Goal: Navigation & Orientation: Find specific page/section

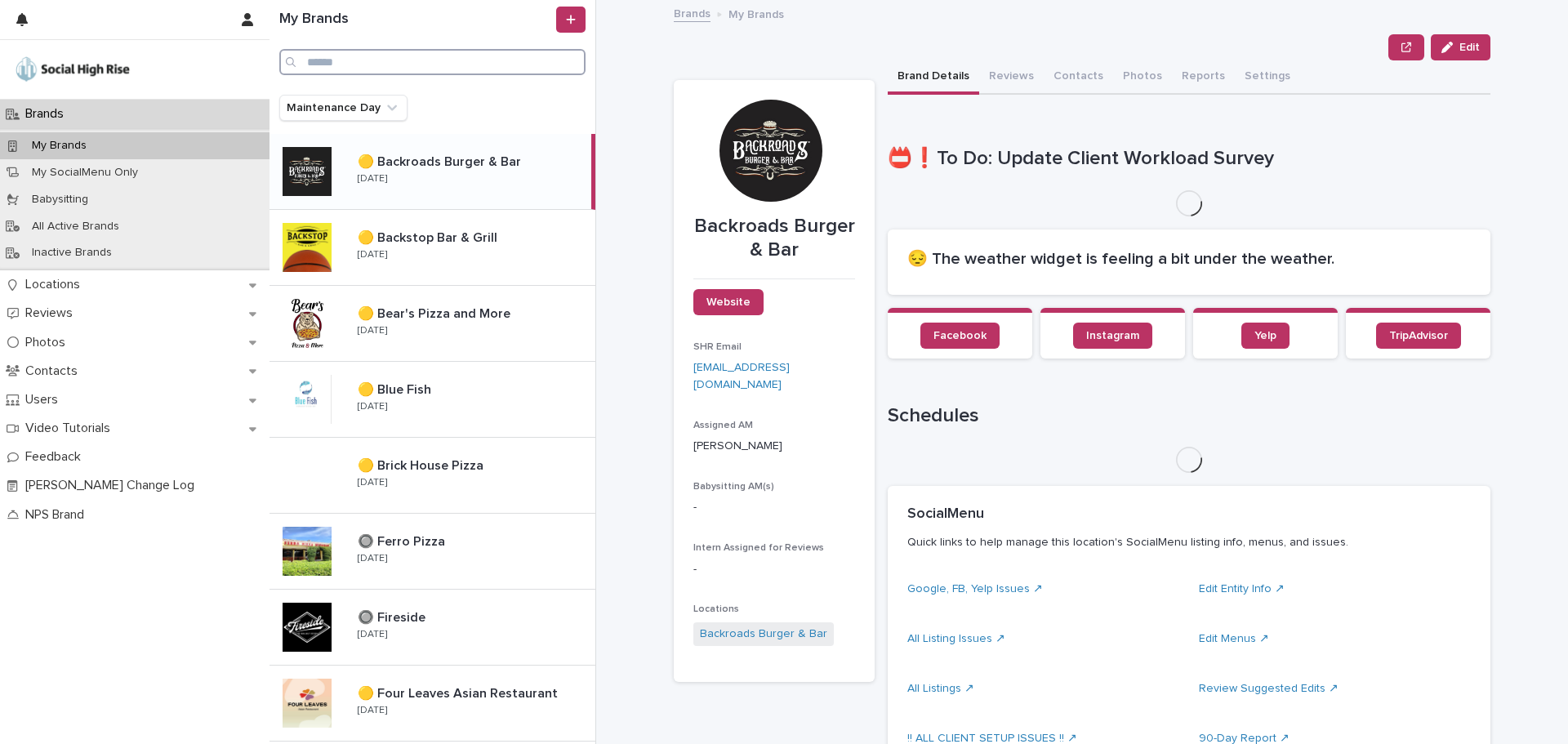
click at [394, 71] on input "Search" at bounding box center [431, 63] width 306 height 26
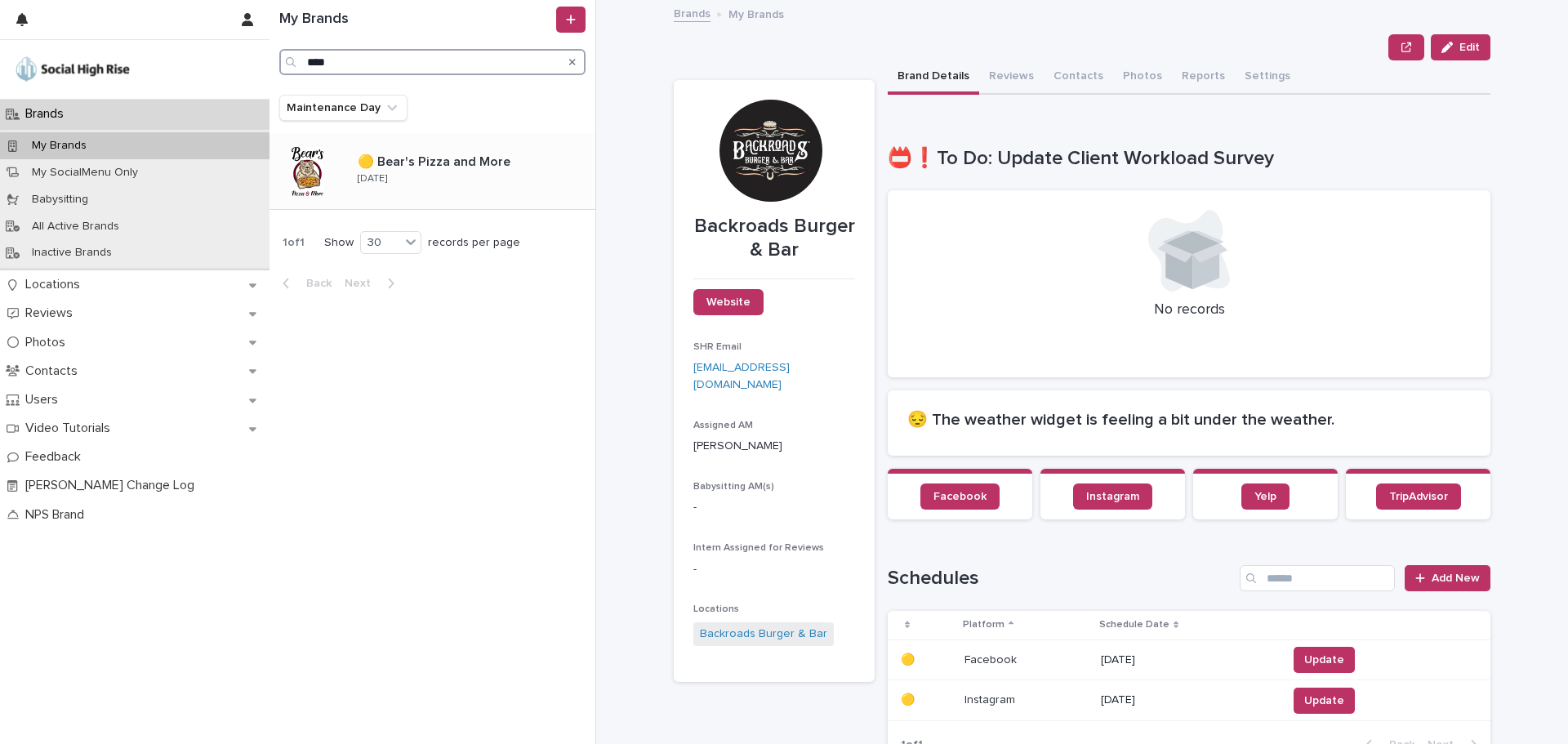
type input "****"
click at [445, 184] on div "🟡 Bear's Pizza and More 🟡 Bear's Pizza and More [DATE]" at bounding box center [470, 171] width 251 height 48
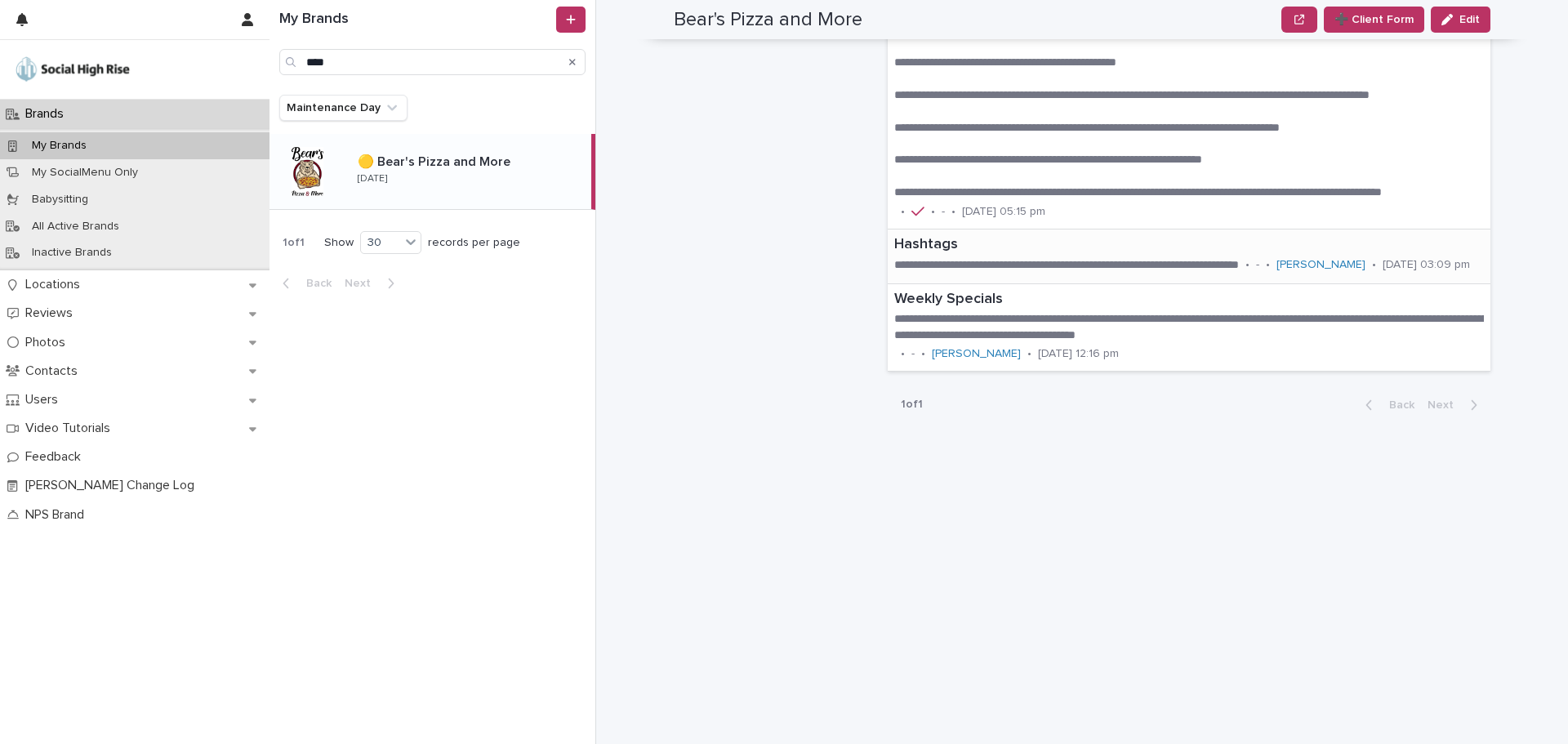
scroll to position [1501, 0]
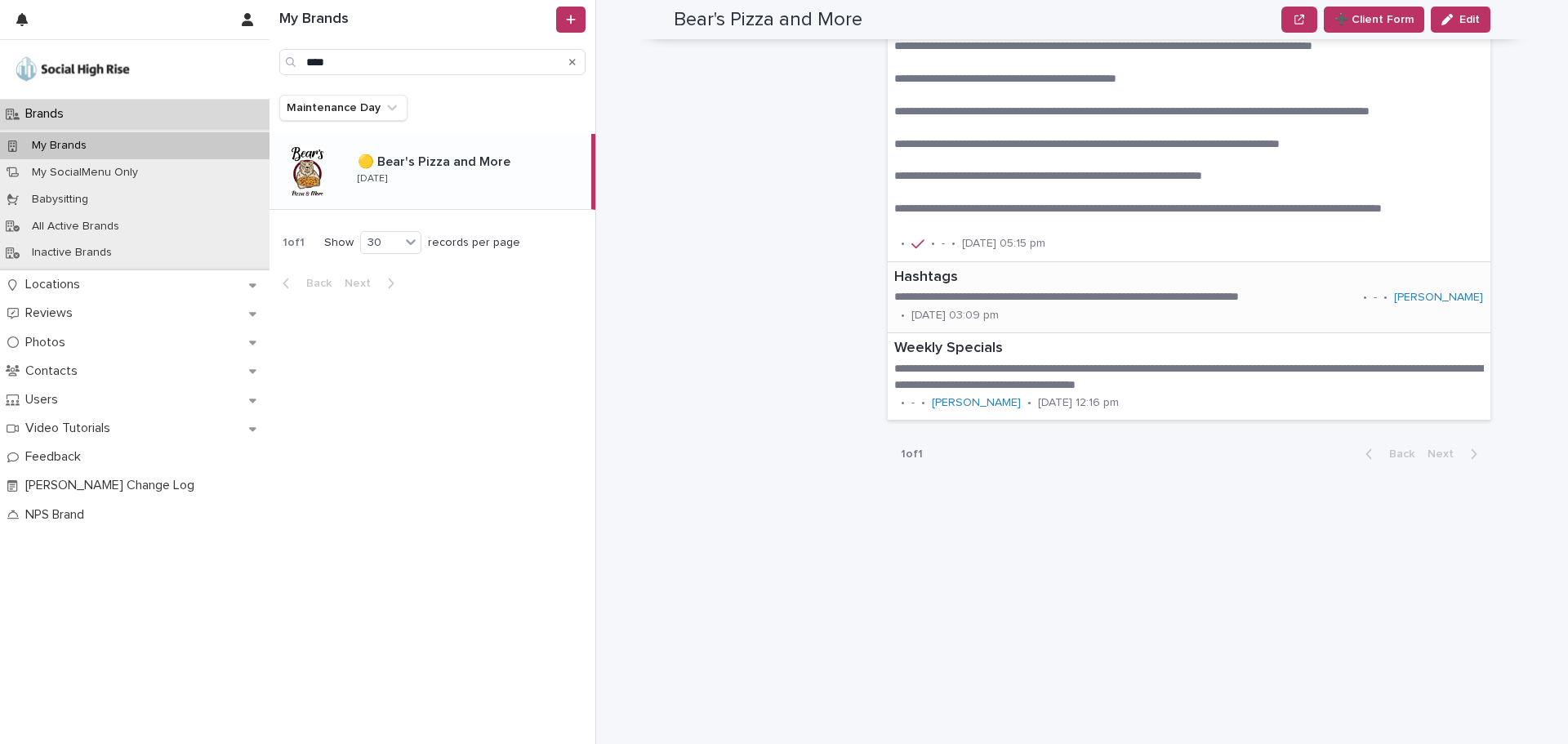
click at [993, 308] on div "[DATE] 03:09 pm" at bounding box center [955, 313] width 87 height 17
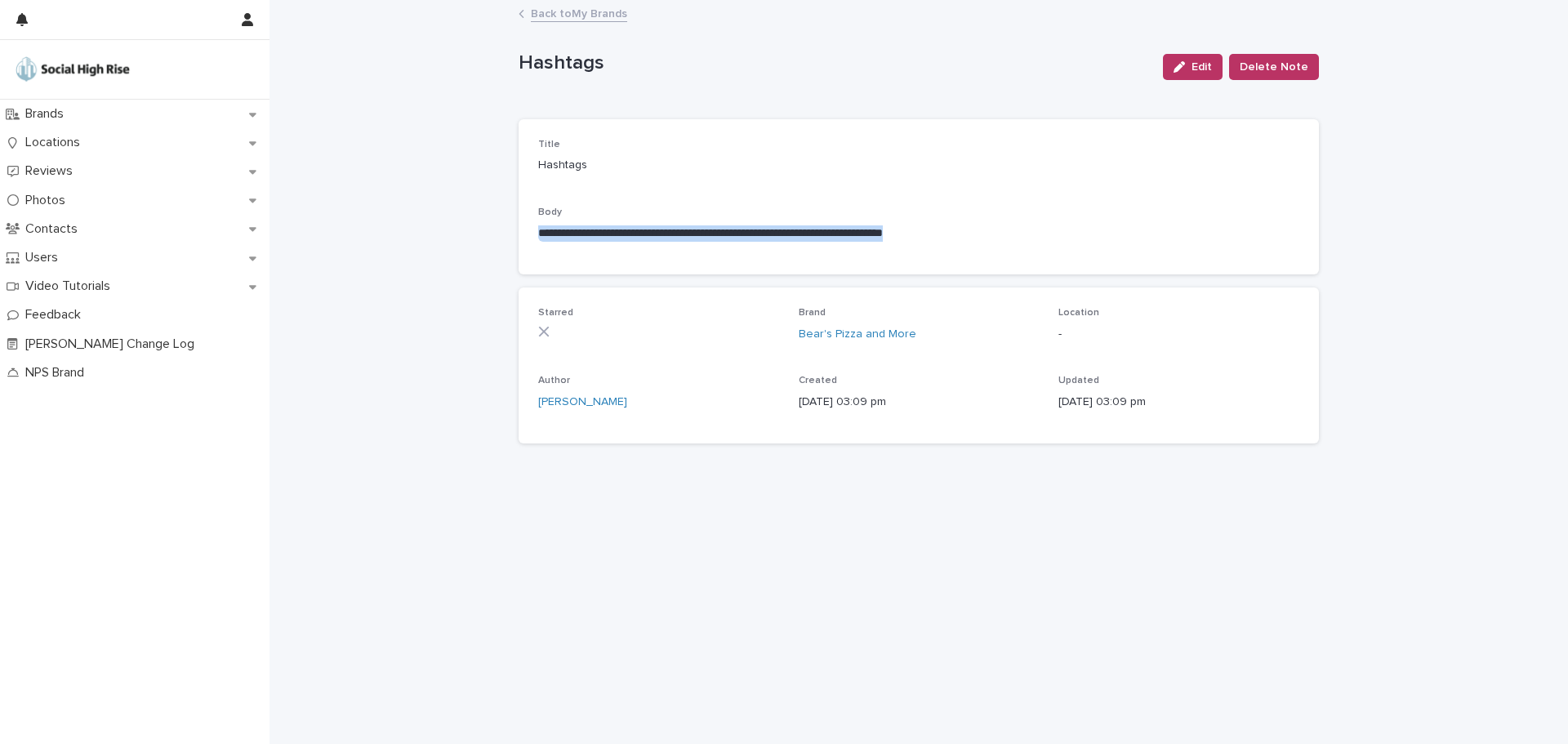
drag, startPoint x: 957, startPoint y: 229, endPoint x: 494, endPoint y: 229, distance: 463.0
click at [494, 229] on div "**********" at bounding box center [918, 372] width 1298 height 742
copy p "**********"
click at [595, 2] on div "**********" at bounding box center [919, 229] width 800 height 455
click at [595, 6] on link "Back to My Brands" at bounding box center [578, 12] width 96 height 19
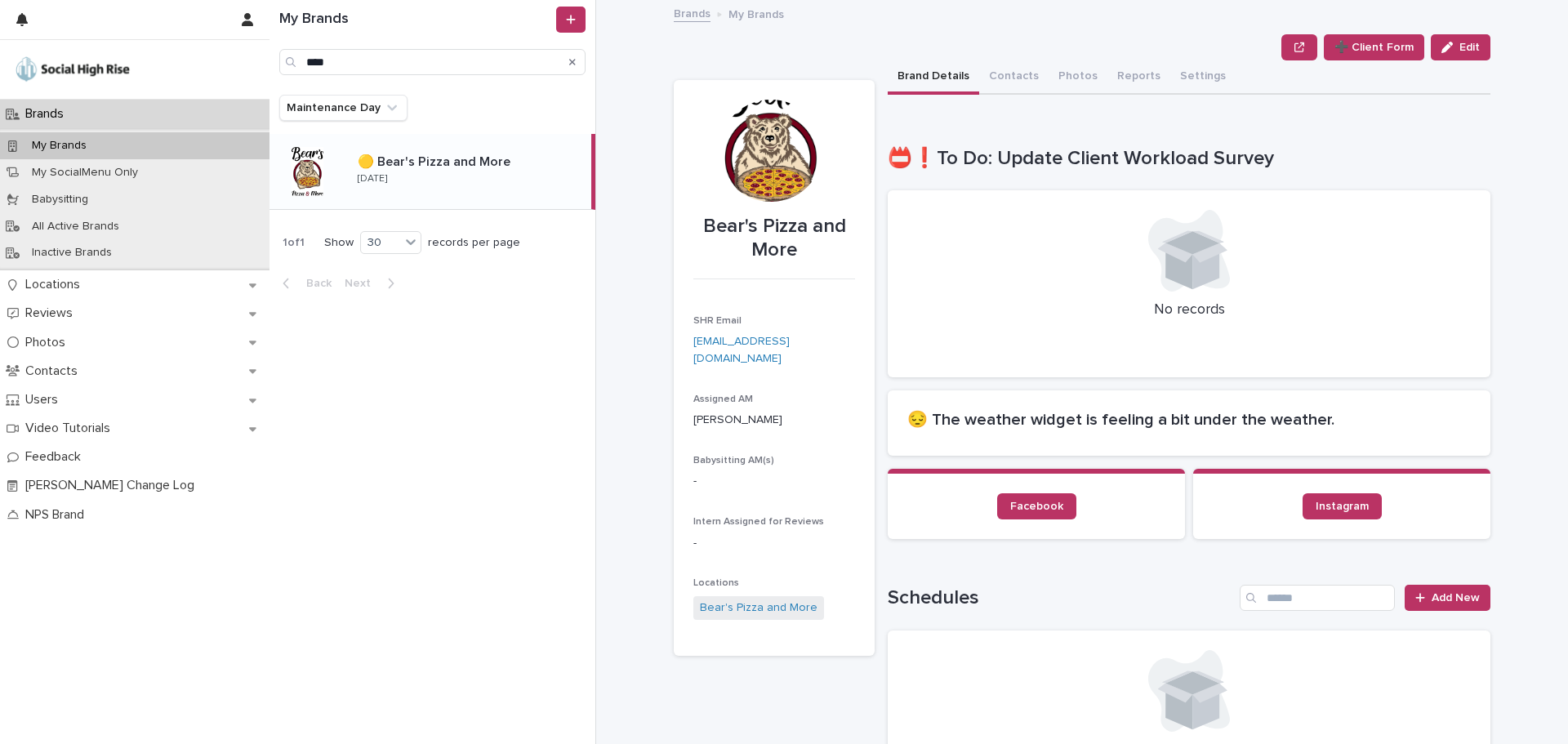
click at [574, 59] on icon "Search" at bounding box center [572, 62] width 6 height 10
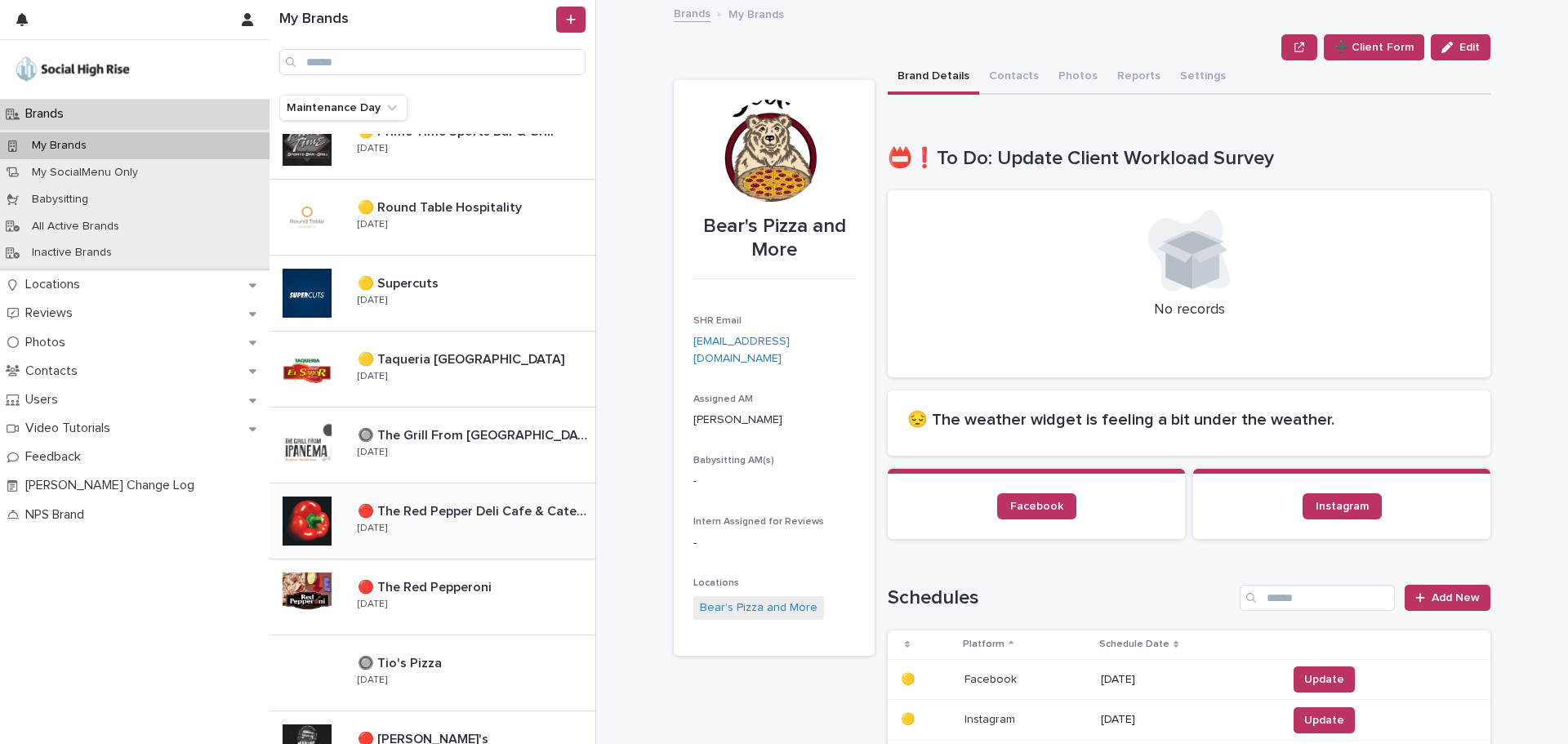
scroll to position [1634, 0]
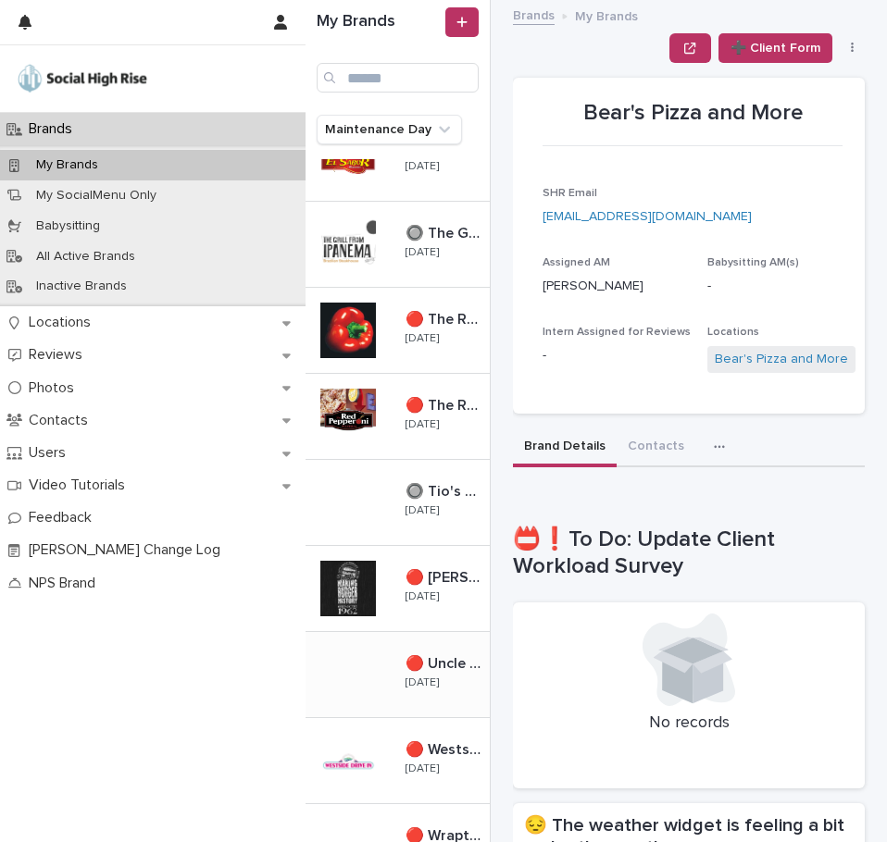
click at [439, 659] on p "🔴 Uncle [PERSON_NAME]'s BBQ & Ribhouse" at bounding box center [445, 661] width 81 height 21
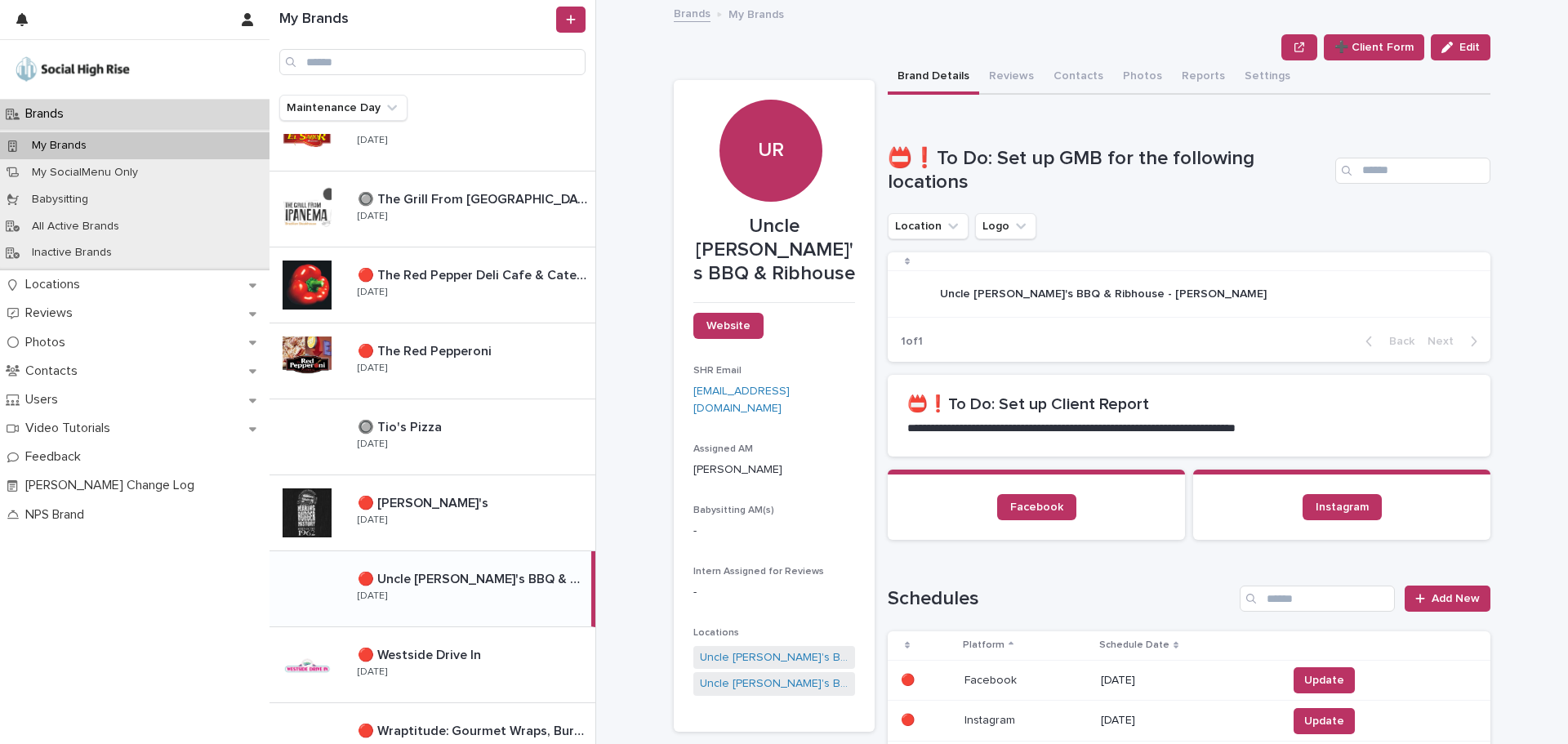
click at [1023, 164] on h1 "📛❗To Do: Set up GMB for the following locations" at bounding box center [1108, 171] width 441 height 48
click at [934, 190] on h1 "📛❗To Do: Set up GMB for the following locations" at bounding box center [1108, 171] width 441 height 48
click at [966, 282] on div "Uncle [PERSON_NAME]'s BBQ & Ribhouse - [PERSON_NAME] Uncle [PERSON_NAME]'s BBQ …" at bounding box center [1103, 294] width 326 height 27
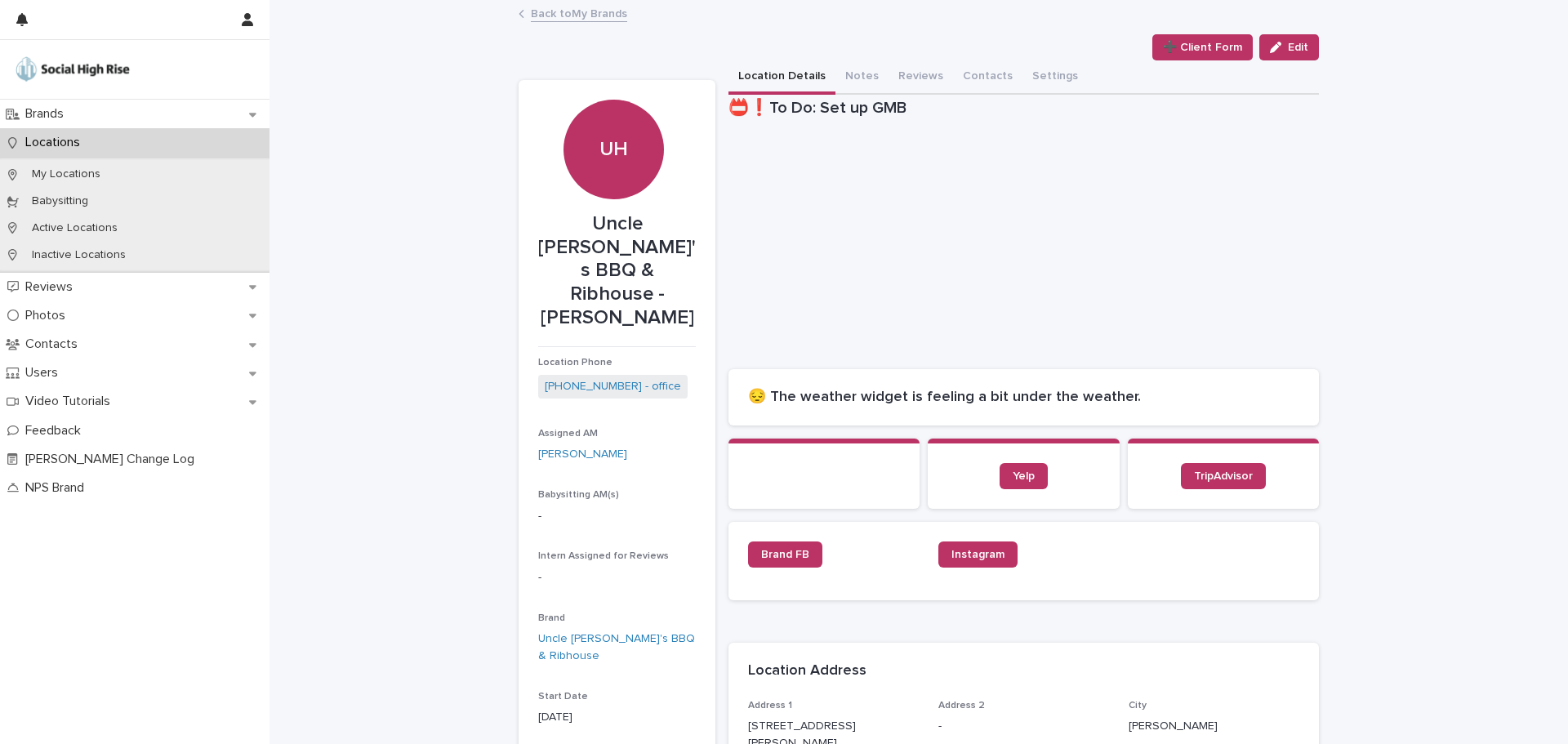
click at [611, 19] on link "Back to My Brands" at bounding box center [578, 12] width 96 height 19
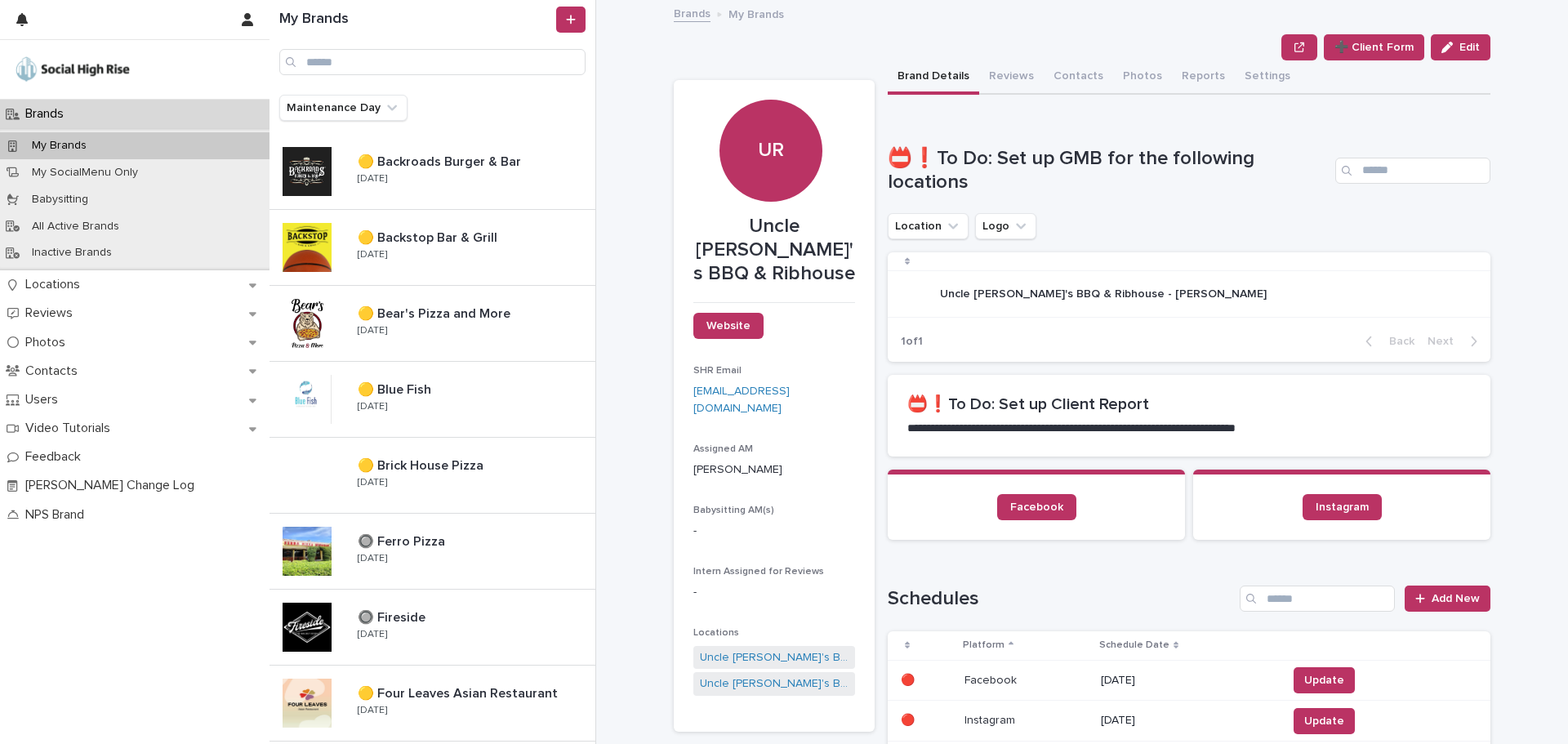
click at [1012, 425] on p "**********" at bounding box center [1189, 429] width 564 height 17
click at [974, 164] on h1 "📛❗To Do: Set up GMB for the following locations" at bounding box center [1108, 171] width 441 height 48
click at [751, 675] on link "Uncle [PERSON_NAME]'s BBQ & Ribhouse - Waco" at bounding box center [774, 683] width 148 height 17
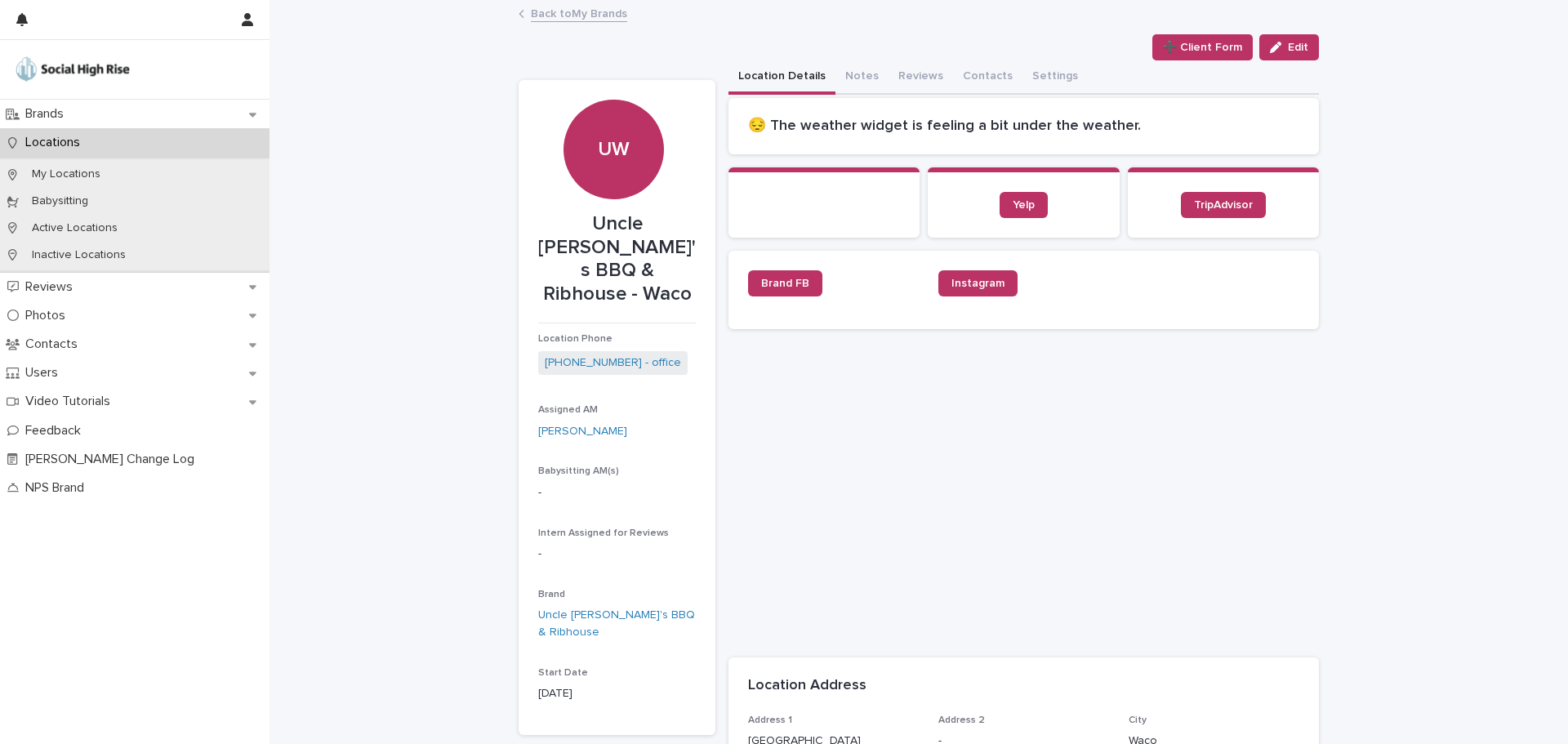
click at [602, 14] on link "Back to My Brands" at bounding box center [578, 12] width 96 height 19
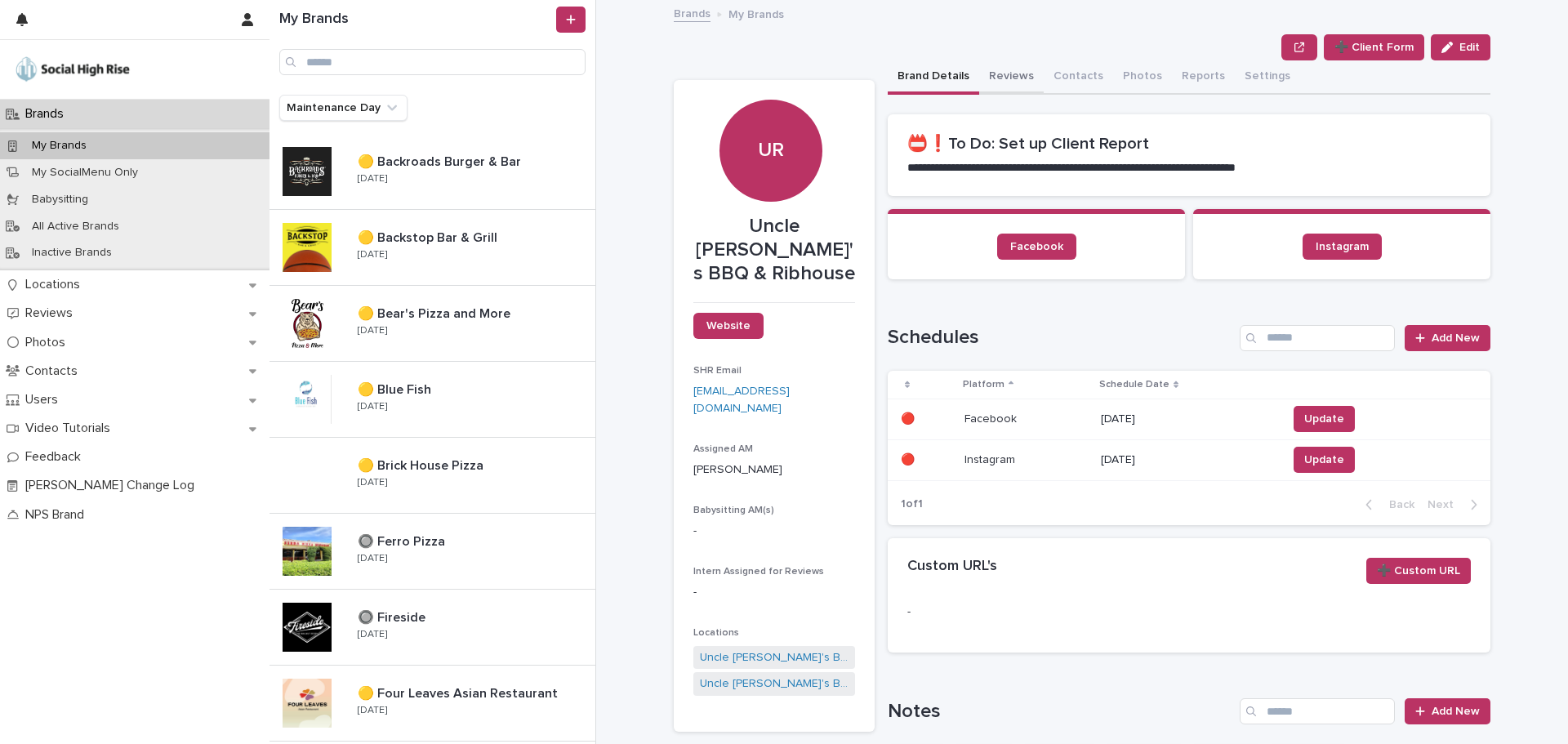
click at [1004, 72] on button "Reviews" at bounding box center [1011, 77] width 64 height 34
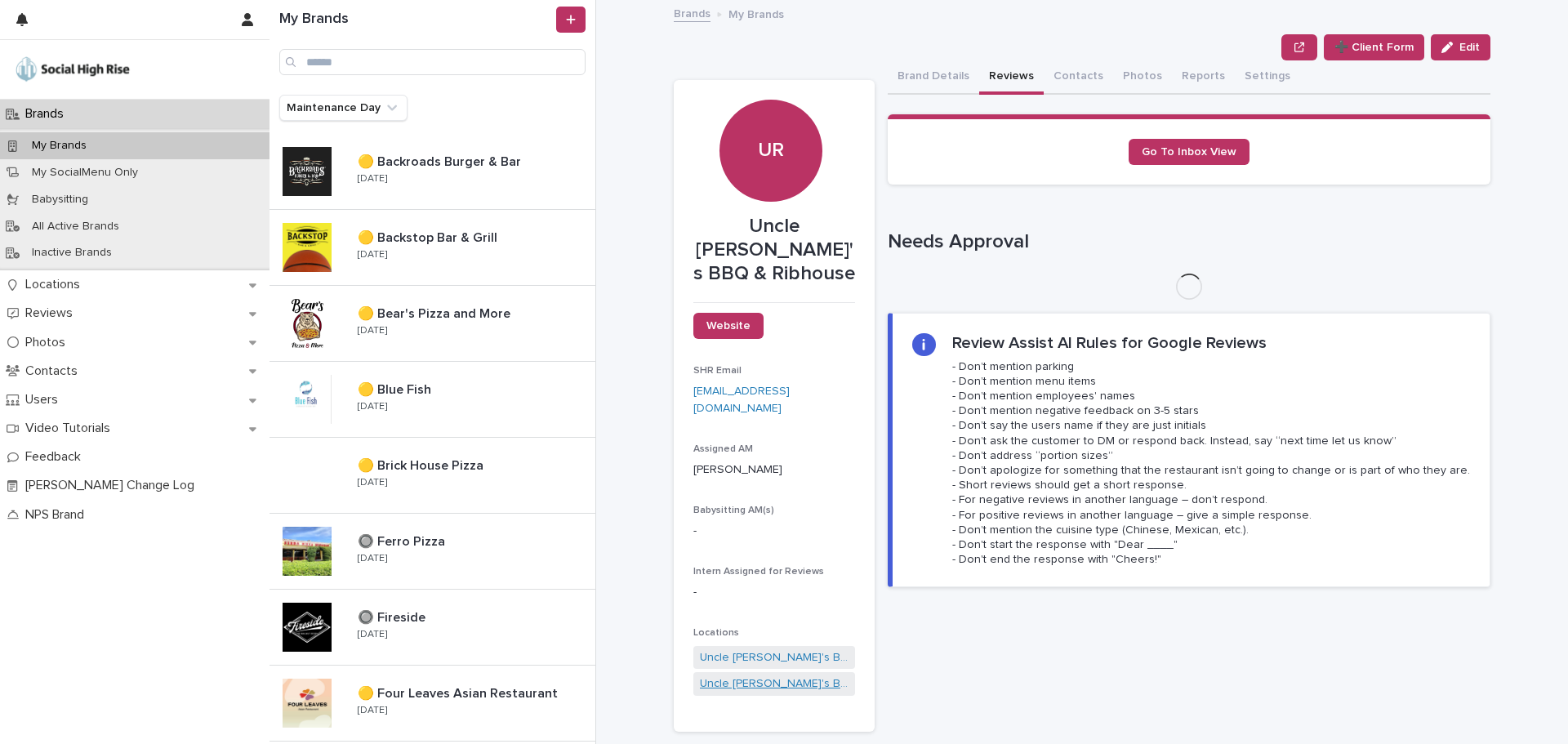
click at [935, 76] on button "Brand Details" at bounding box center [934, 77] width 92 height 34
click at [759, 675] on link "Uncle [PERSON_NAME]'s BBQ & Ribhouse - [PERSON_NAME]" at bounding box center [774, 683] width 148 height 17
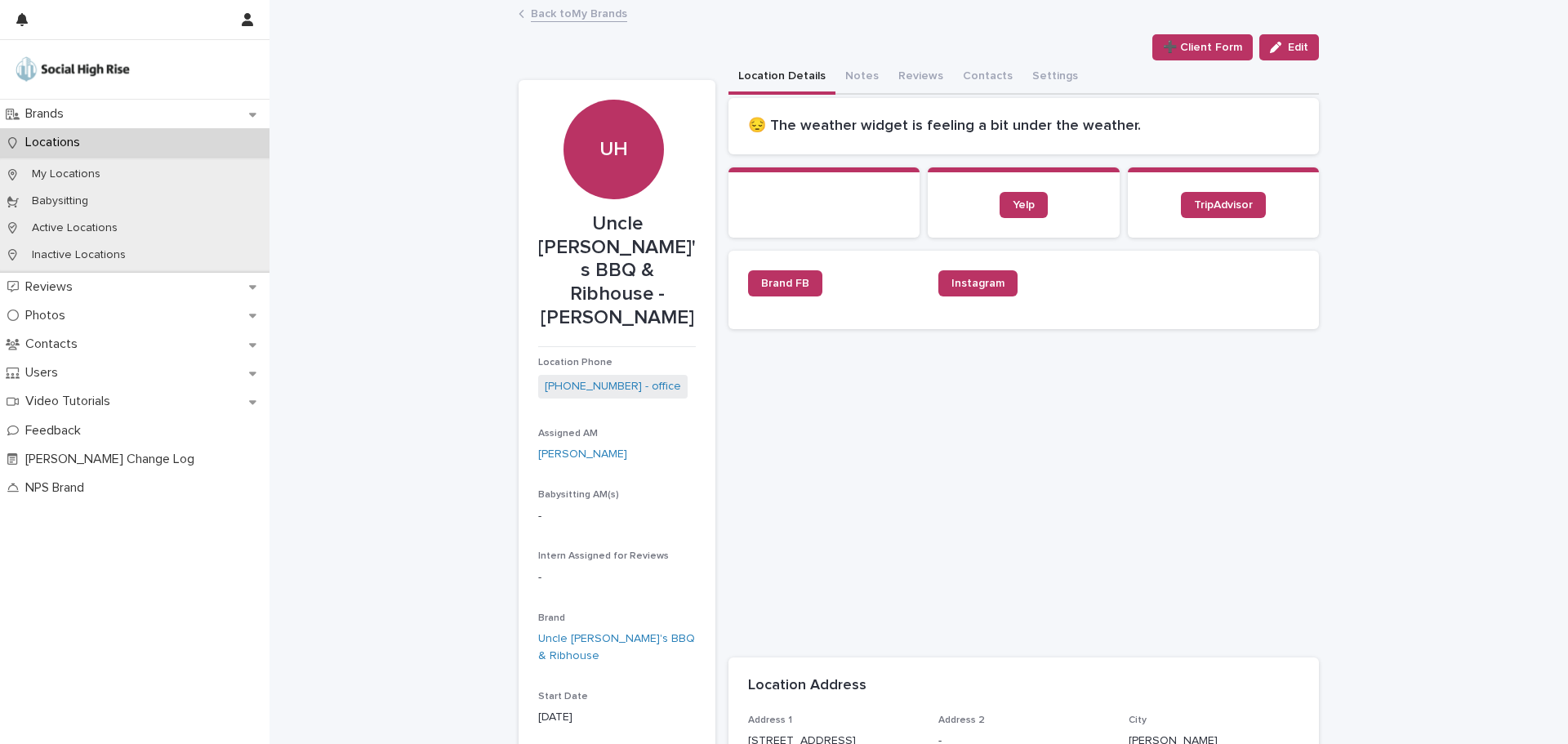
click at [567, 12] on link "Back to My Brands" at bounding box center [578, 12] width 96 height 19
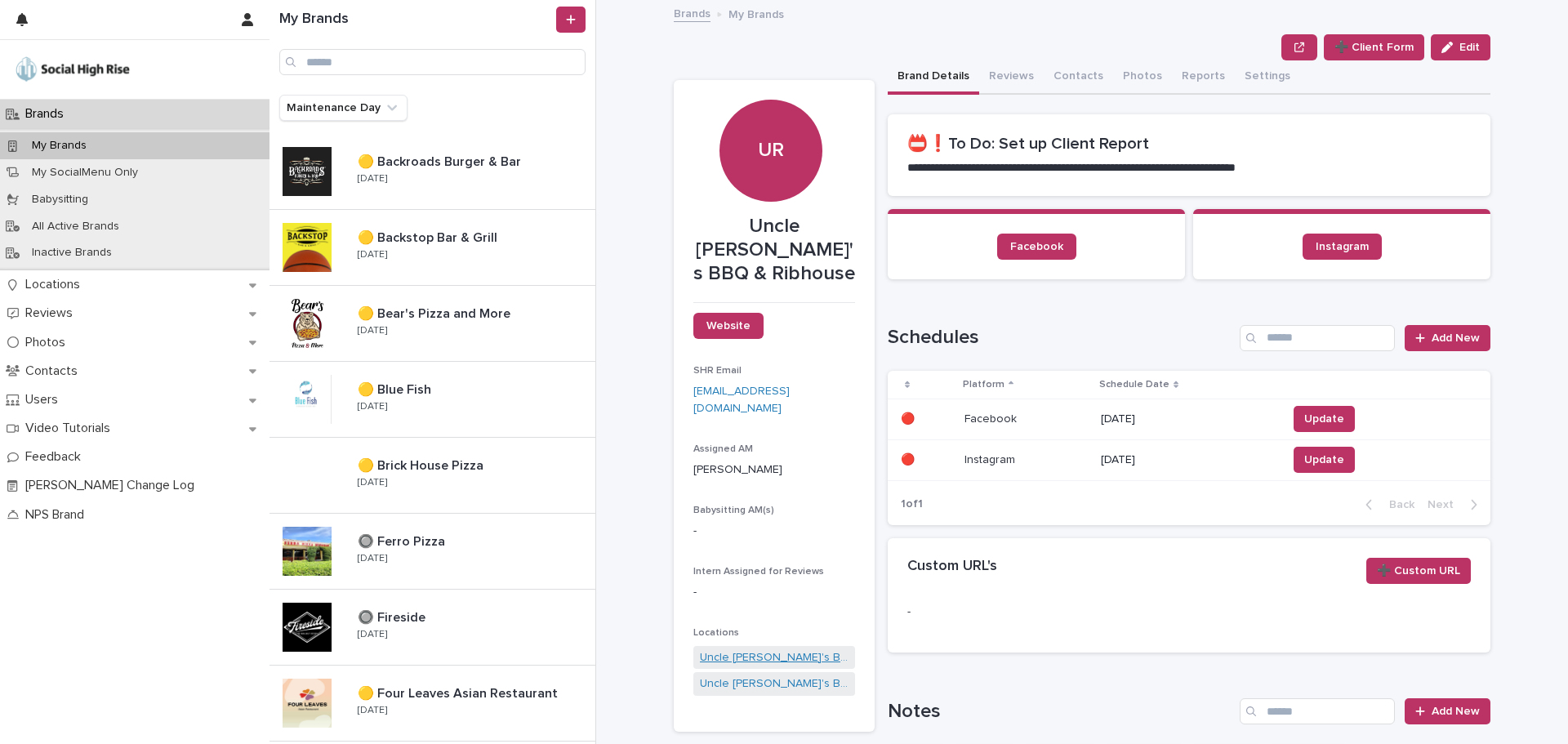
click at [755, 650] on link "Uncle [PERSON_NAME]'s BBQ & Ribhouse - Waco" at bounding box center [774, 658] width 148 height 17
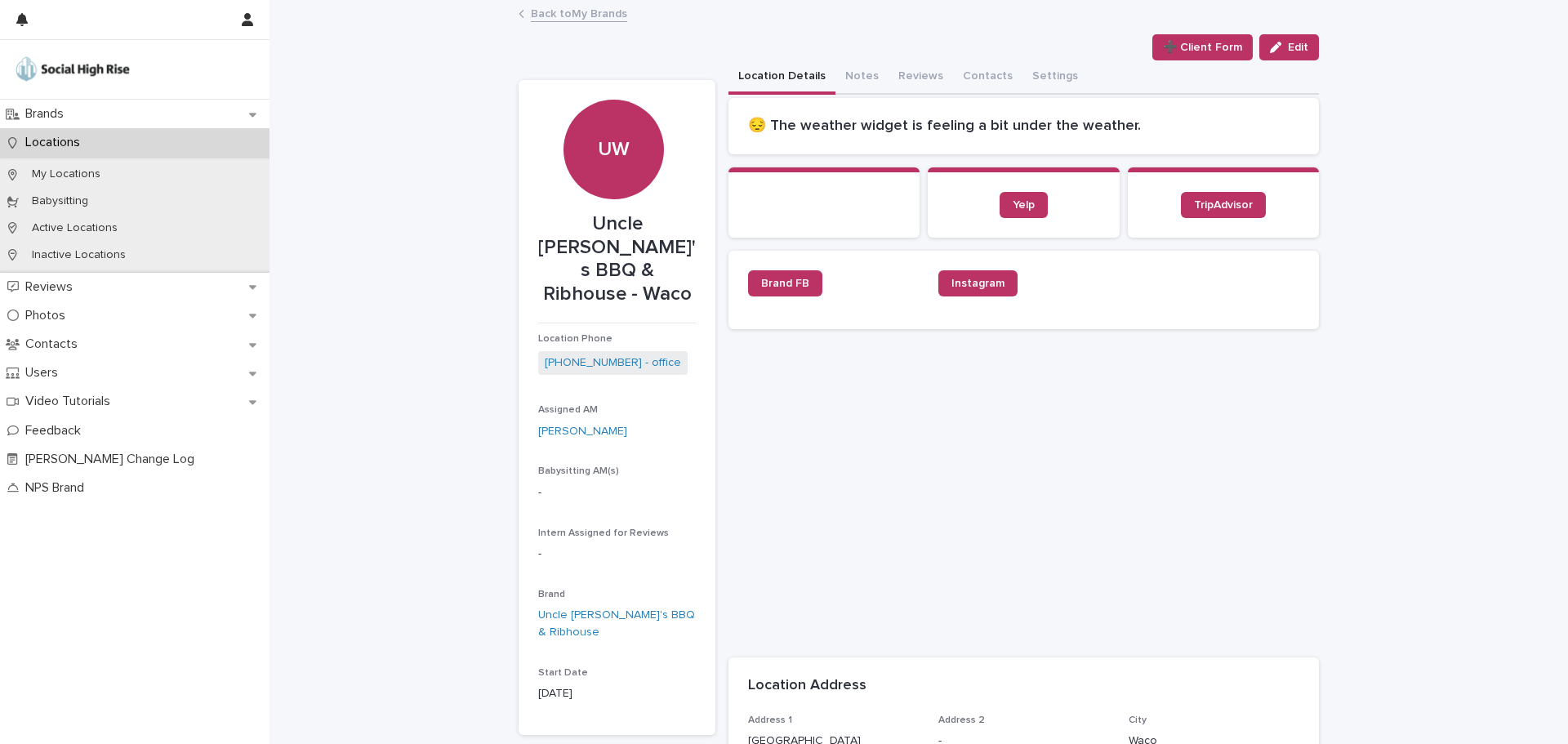
click at [617, 12] on link "Back to My Brands" at bounding box center [578, 12] width 96 height 19
click at [840, 82] on button "Notes" at bounding box center [862, 77] width 53 height 34
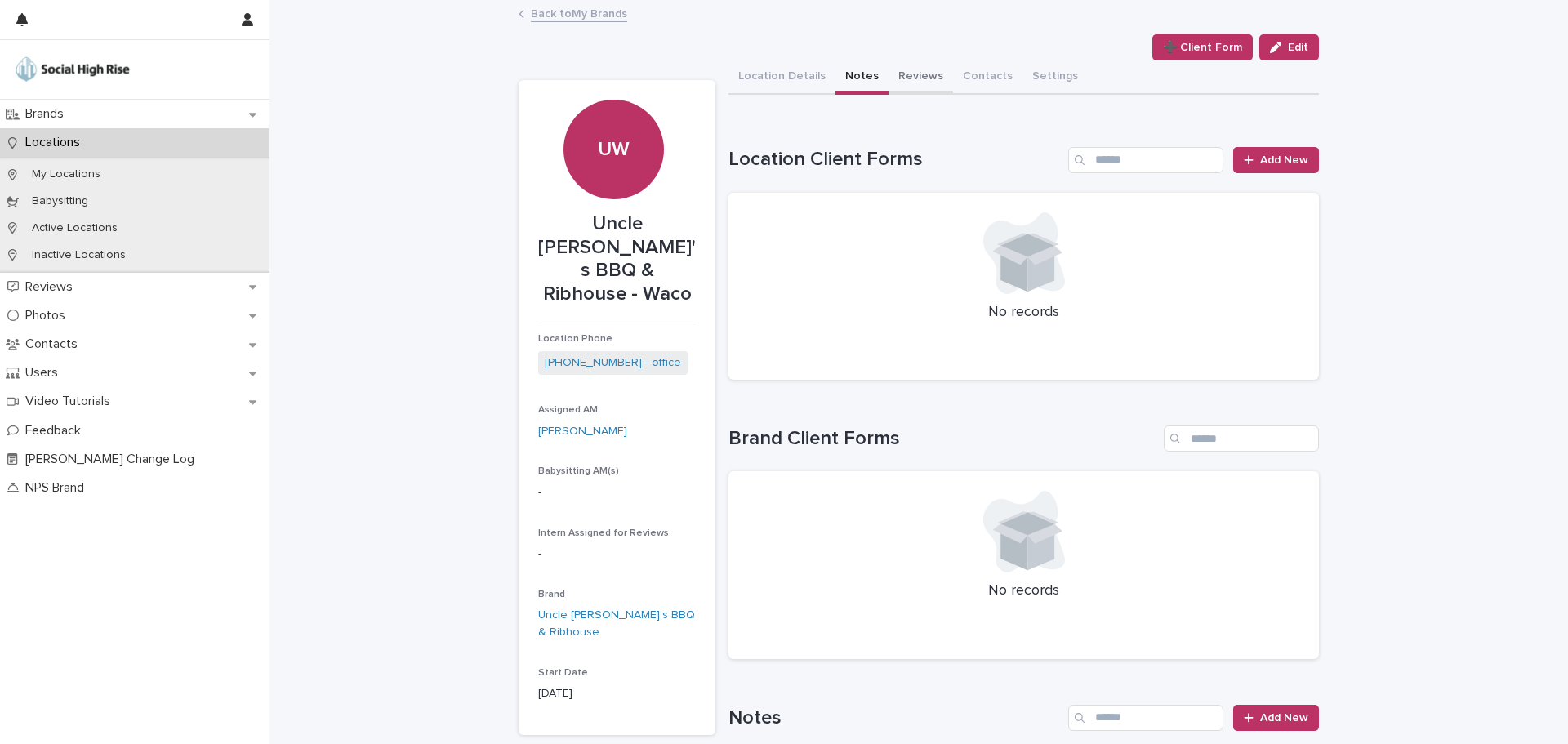
click at [920, 82] on button "Reviews" at bounding box center [920, 77] width 64 height 34
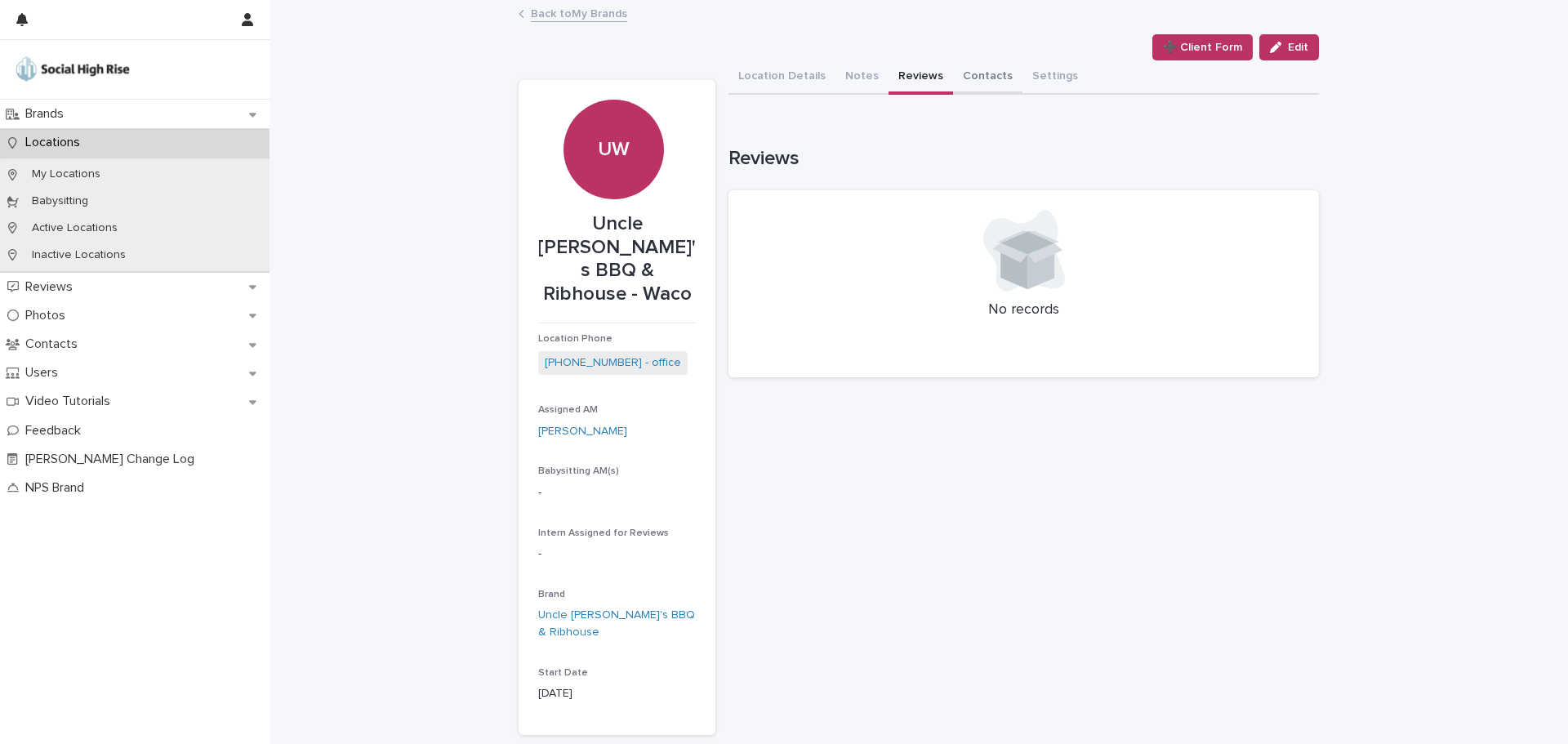
click at [985, 80] on button "Contacts" at bounding box center [987, 77] width 70 height 34
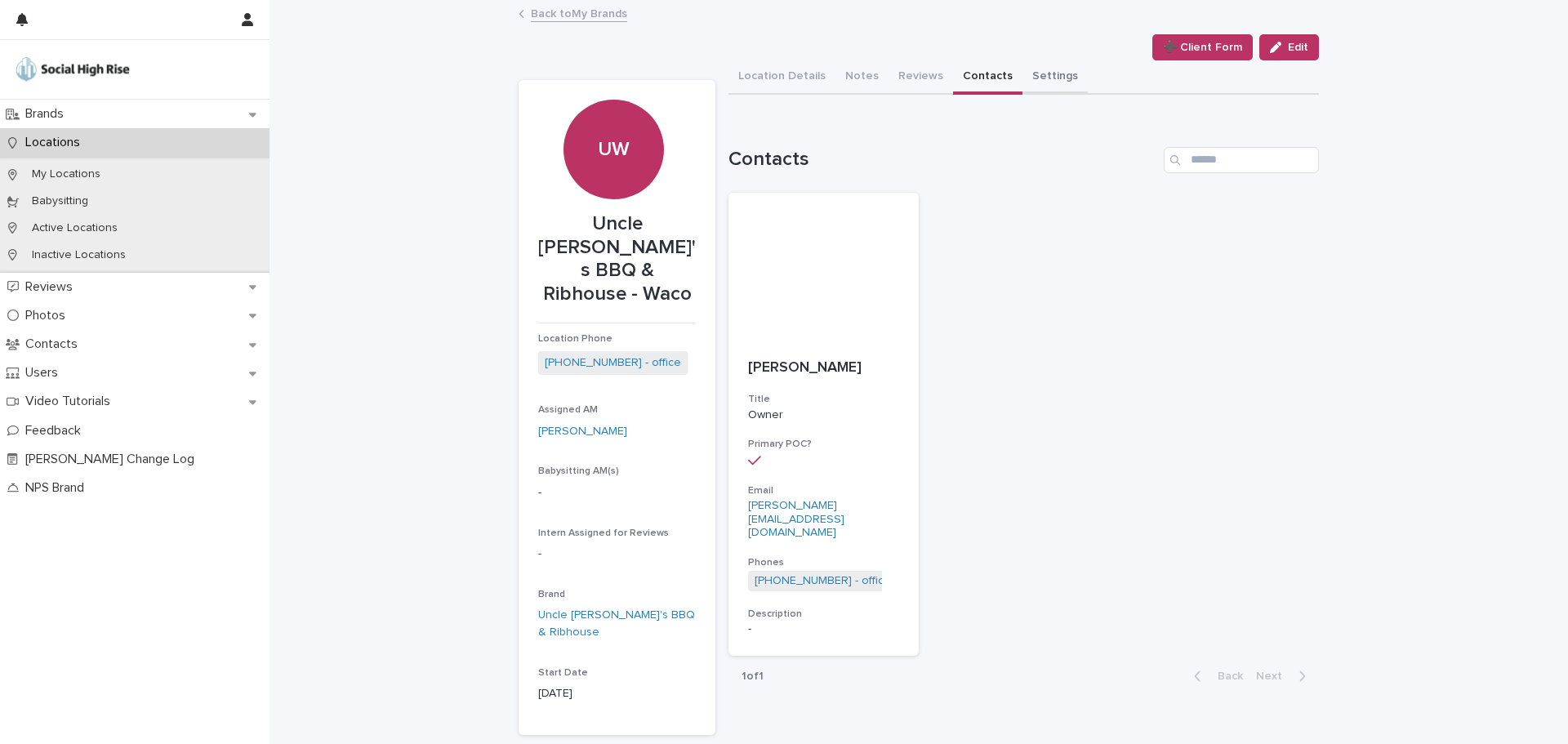
click at [1023, 80] on button "Settings" at bounding box center [1055, 77] width 65 height 34
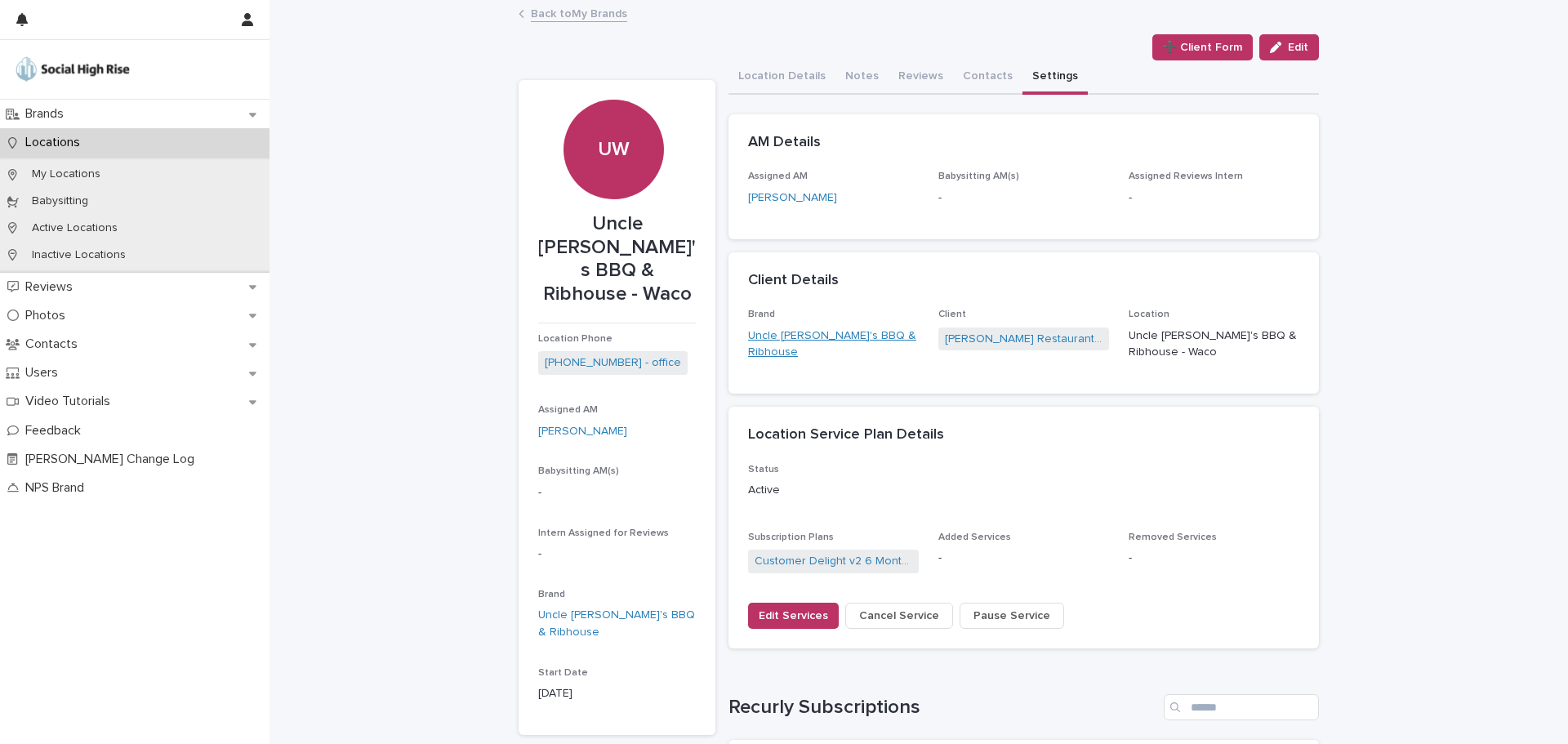
click at [804, 336] on link "Uncle [PERSON_NAME]'s BBQ & Ribhouse" at bounding box center [833, 344] width 170 height 34
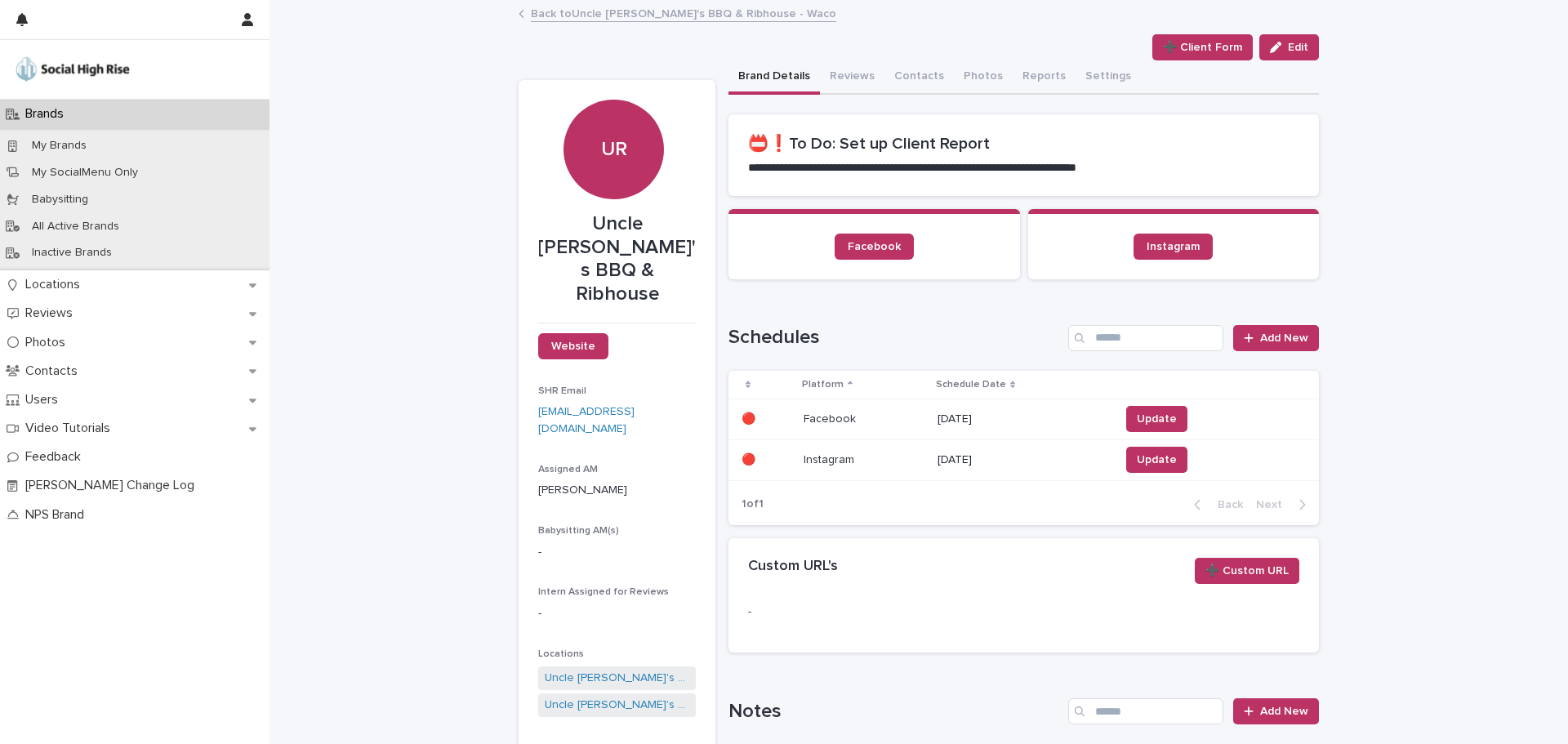
click at [694, 9] on link "Back to Uncle [PERSON_NAME]'s BBQ & Ribhouse - Waco" at bounding box center [683, 12] width 305 height 19
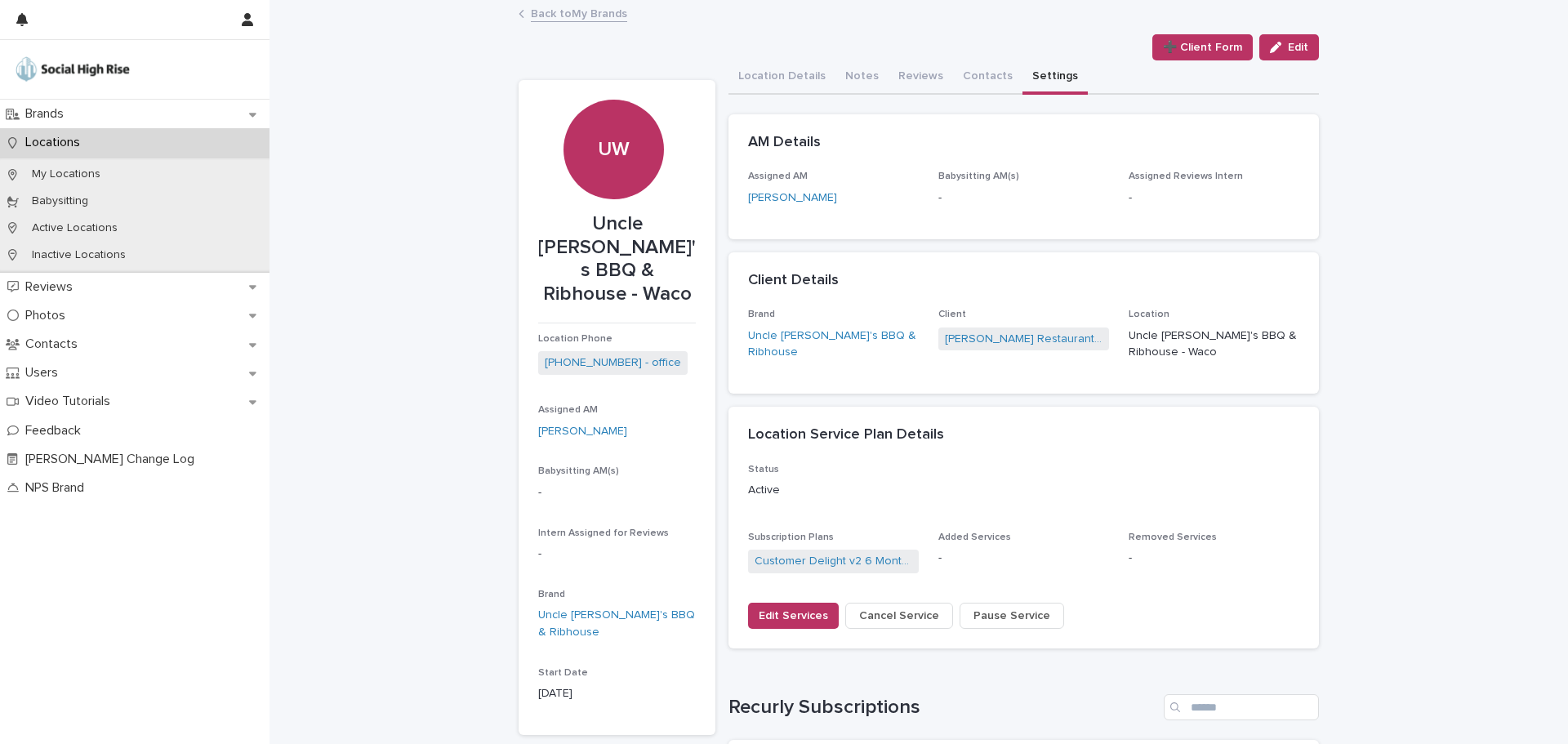
click at [590, 21] on link "Back to My Brands" at bounding box center [578, 12] width 96 height 19
